Goal: Task Accomplishment & Management: Manage account settings

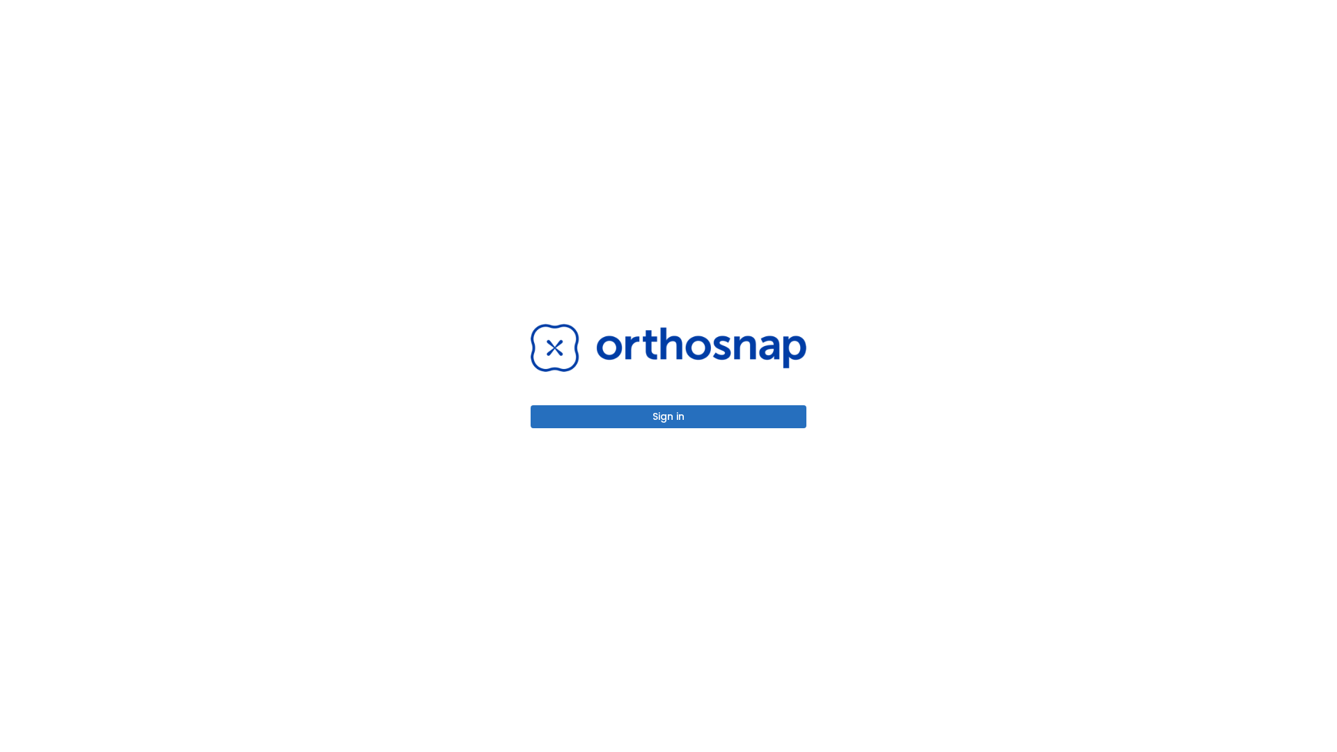
click at [669, 416] on button "Sign in" at bounding box center [669, 416] width 276 height 23
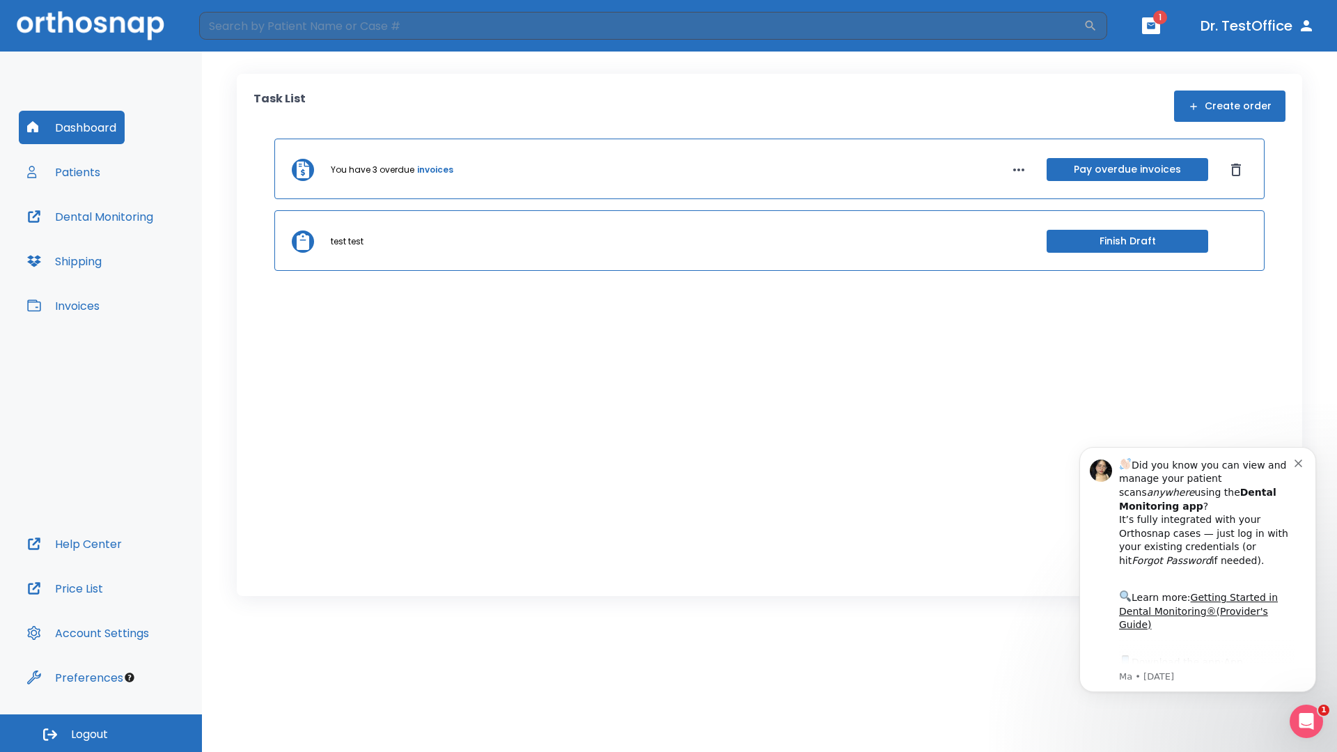
click at [101, 733] on span "Logout" at bounding box center [89, 734] width 37 height 15
